Goal: Transaction & Acquisition: Purchase product/service

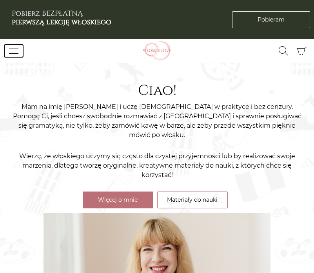
click at [14, 51] on icon "Przełącz nawigację" at bounding box center [13, 50] width 9 height 9
click at [16, 52] on icon "Przełącz nawigację" at bounding box center [13, 50] width 9 height 9
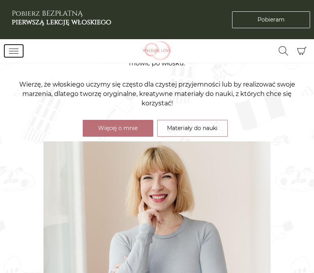
scroll to position [208, 0]
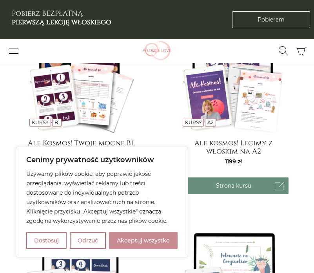
click at [138, 238] on button "Akceptuj wszystko" at bounding box center [143, 240] width 69 height 17
checkbox input "true"
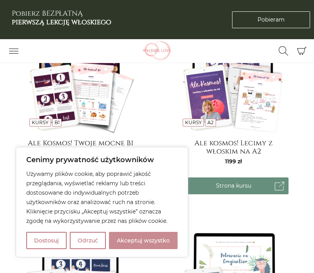
checkbox input "true"
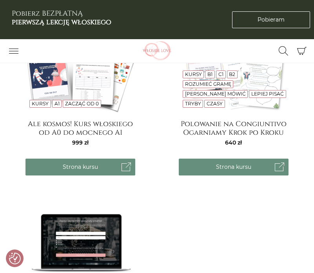
scroll to position [456, 0]
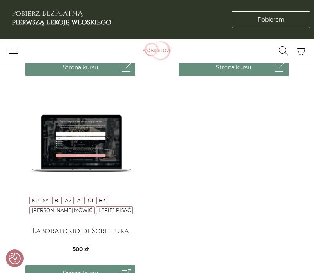
click at [89, 160] on img at bounding box center [80, 166] width 110 height 110
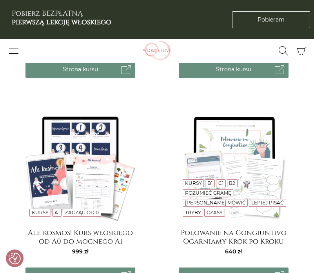
scroll to position [103, 0]
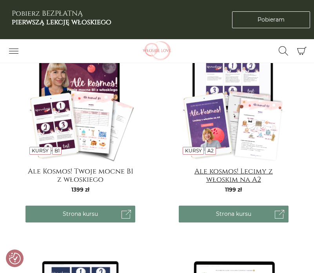
click at [220, 169] on h4 "Ale kosmos! Lecimy z włoskim na A2" at bounding box center [234, 175] width 110 height 16
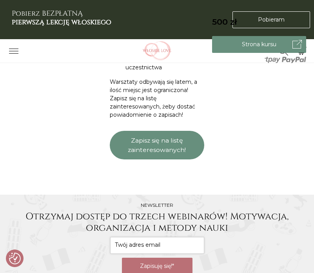
scroll to position [604, 0]
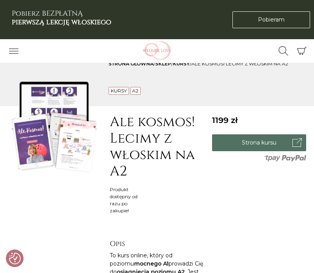
click at [246, 143] on link "Strona kursu" at bounding box center [259, 142] width 94 height 17
